Goal: Task Accomplishment & Management: Manage account settings

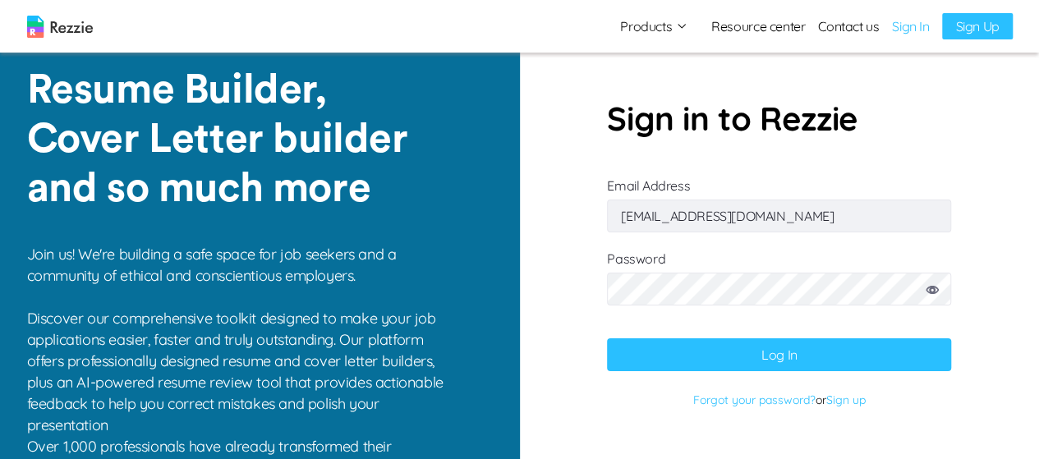
click at [839, 349] on button "Log In" at bounding box center [779, 354] width 344 height 33
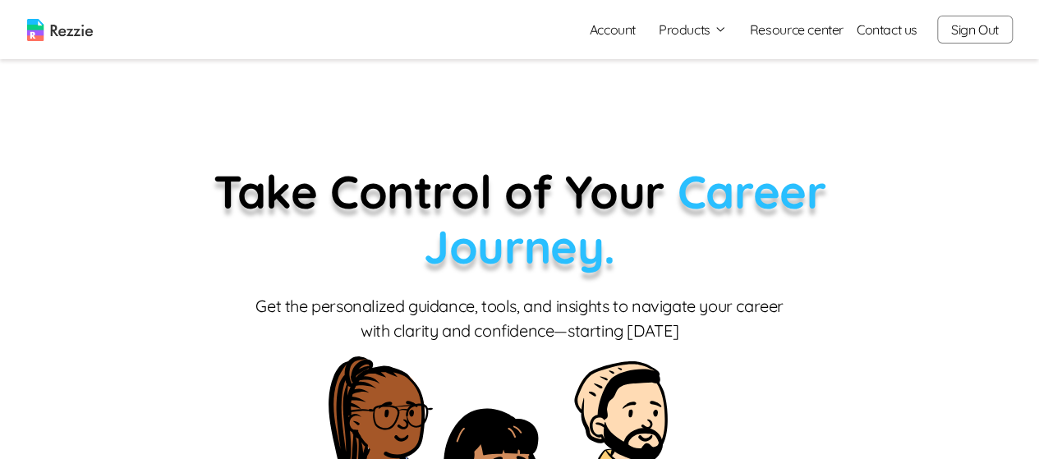
click at [691, 28] on button "Products" at bounding box center [693, 30] width 68 height 20
click at [698, 34] on button "Products" at bounding box center [693, 30] width 68 height 20
click at [721, 33] on icon "button" at bounding box center [720, 29] width 13 height 13
click at [719, 34] on icon "button" at bounding box center [720, 29] width 13 height 13
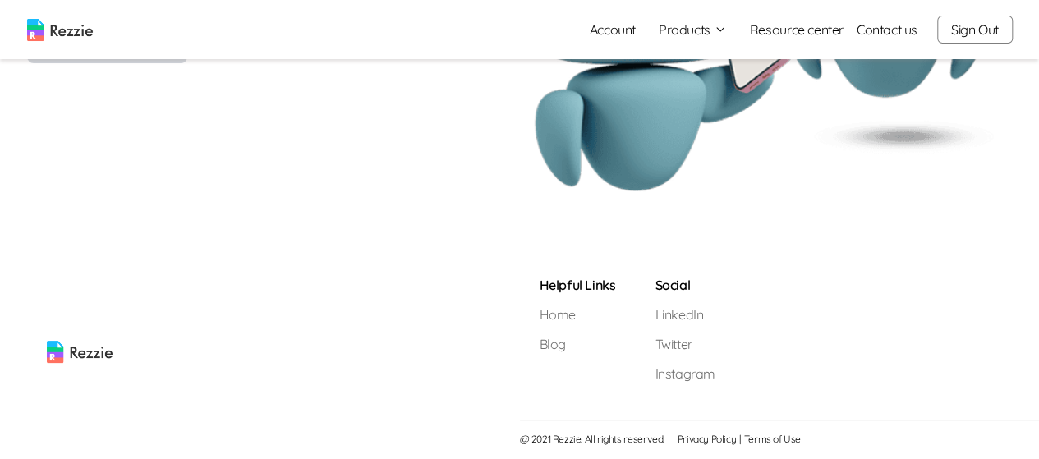
scroll to position [2291, 0]
click at [705, 34] on button "Products" at bounding box center [693, 30] width 68 height 20
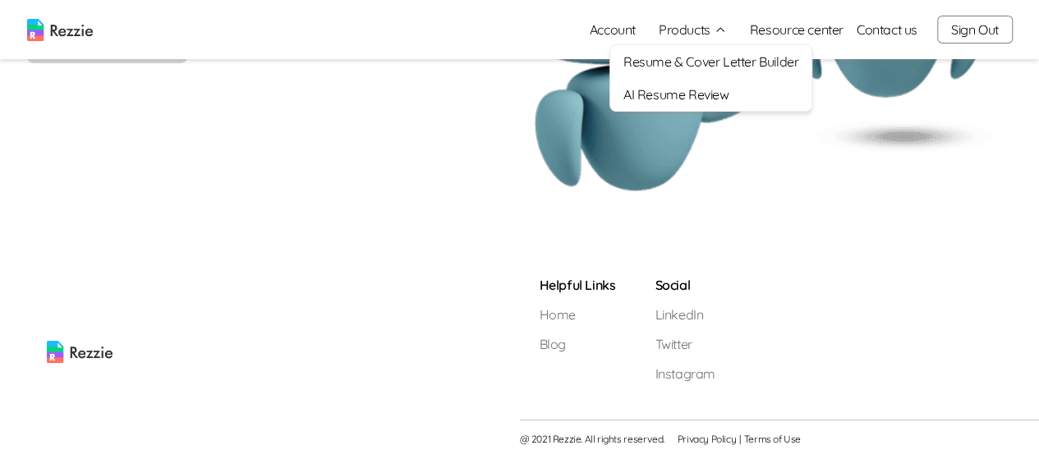
click at [701, 99] on link "AI Resume Review" at bounding box center [710, 94] width 201 height 33
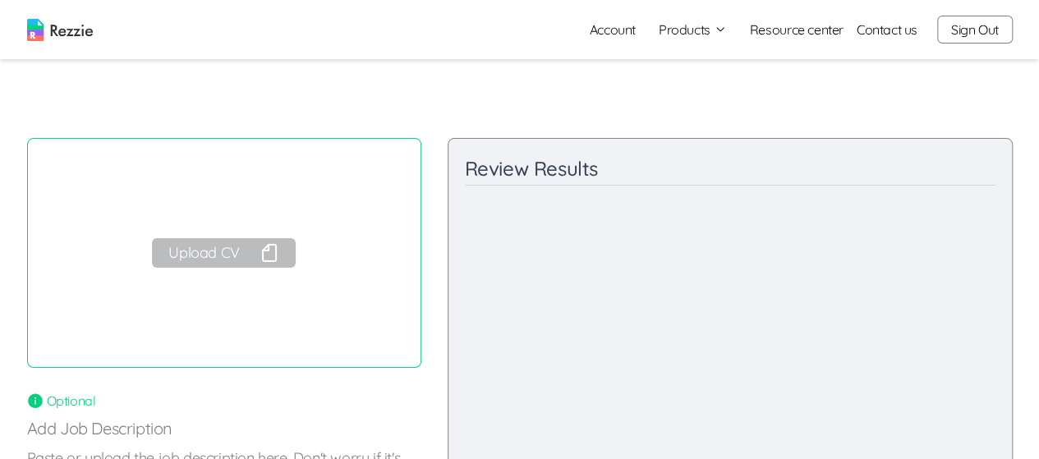
click at [238, 248] on button "Upload CV" at bounding box center [223, 253] width 143 height 30
click at [701, 27] on button "Products" at bounding box center [693, 30] width 68 height 20
click at [613, 30] on link "Account" at bounding box center [613, 29] width 72 height 33
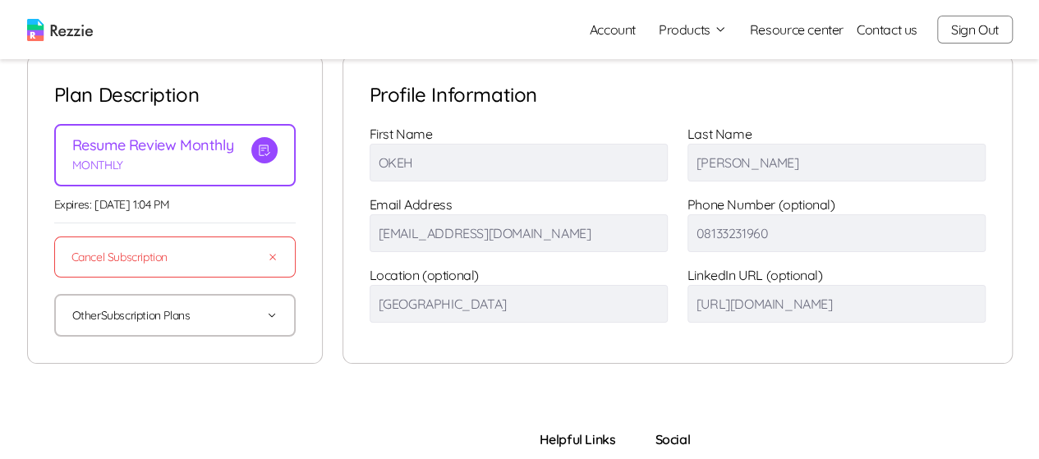
click at [272, 319] on icon "button" at bounding box center [271, 315] width 11 height 11
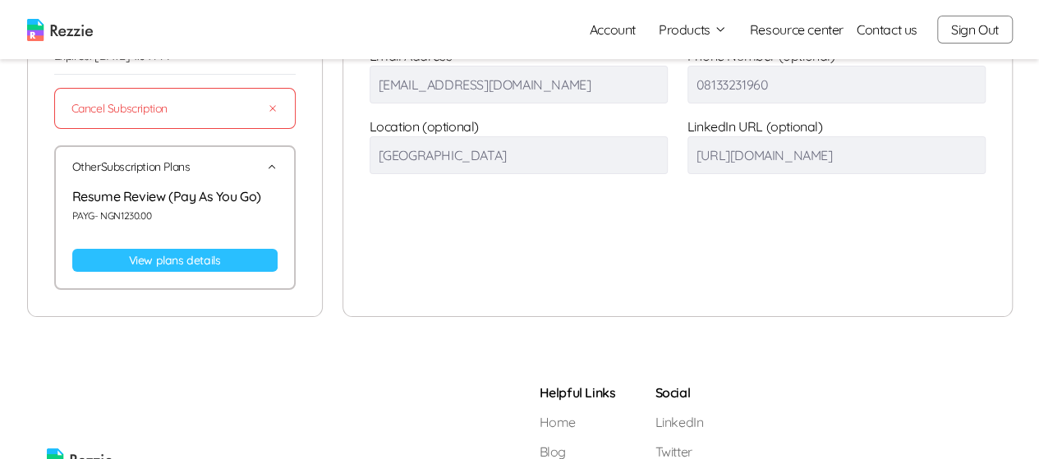
scroll to position [200, 0]
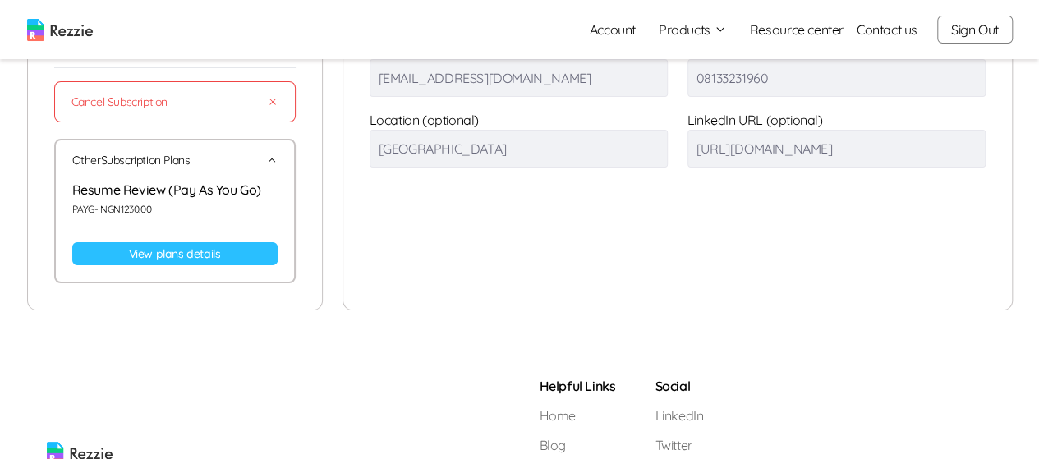
click at [224, 253] on link "View plans details" at bounding box center [174, 253] width 205 height 23
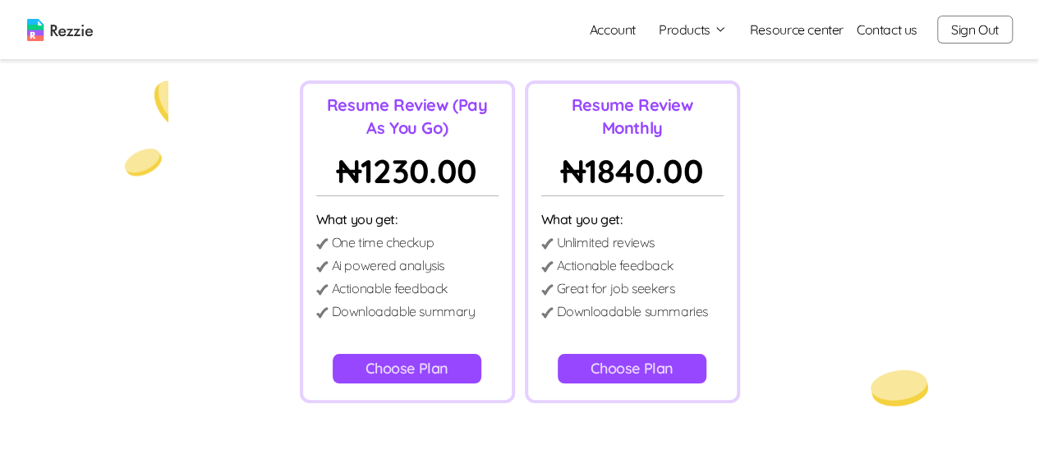
scroll to position [130, 0]
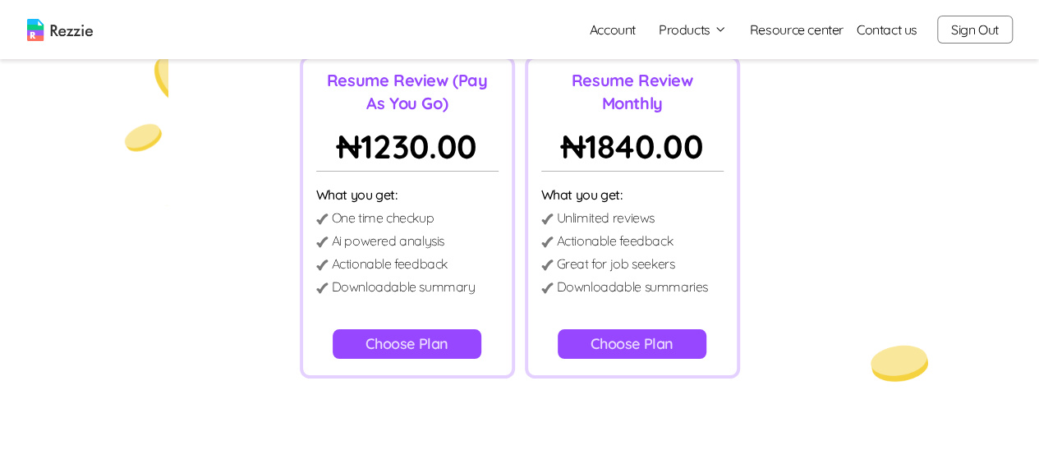
scroll to position [155, 0]
